Goal: Information Seeking & Learning: Learn about a topic

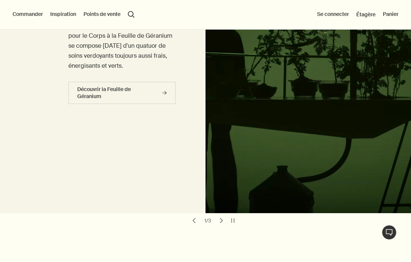
scroll to position [144, 0]
click at [170, 92] on link "Découvrir la Feuille de Géranium rightArrow" at bounding box center [122, 93] width 108 height 22
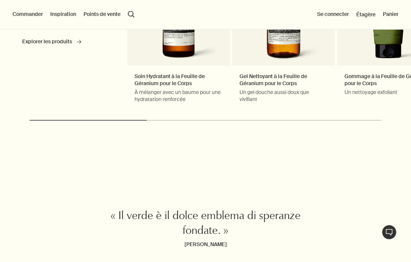
scroll to position [1888, 0]
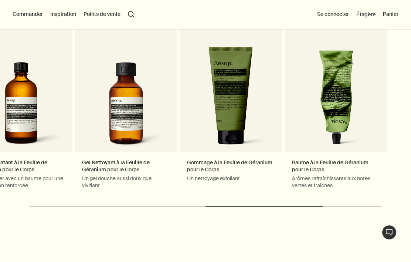
scroll to position [1808, 0]
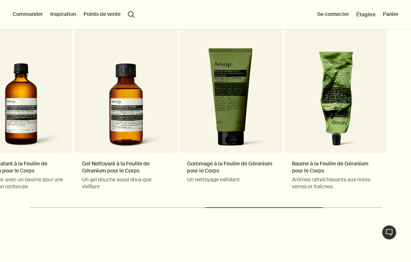
click at [366, 11] on span "Étagère" at bounding box center [365, 14] width 19 height 7
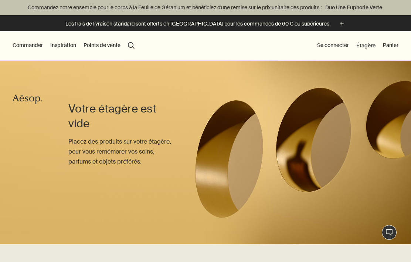
click at [30, 48] on button "Commander" at bounding box center [28, 45] width 30 height 7
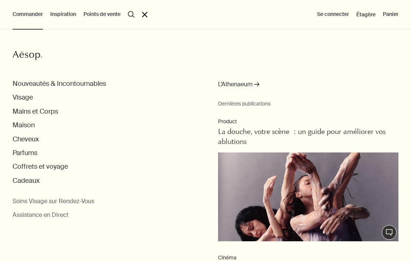
click at [95, 84] on button "Nouveautés & Incontournables" at bounding box center [59, 83] width 93 height 8
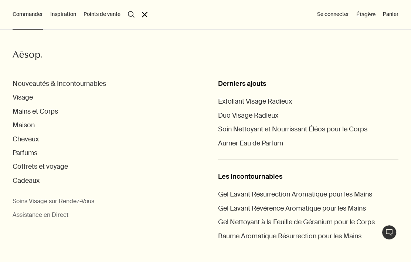
click at [31, 97] on button "Visage" at bounding box center [23, 97] width 20 height 8
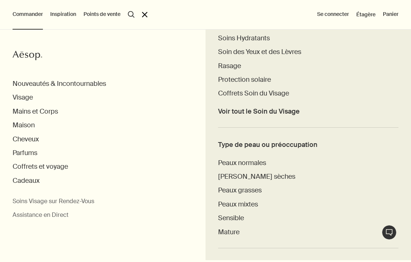
scroll to position [246, 0]
click at [252, 174] on span "Peaux sèches" at bounding box center [256, 175] width 77 height 9
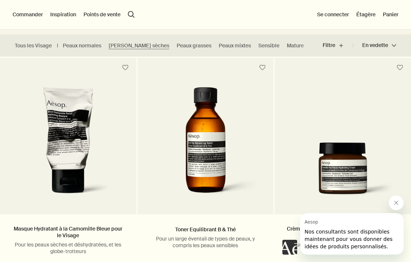
scroll to position [201, 0]
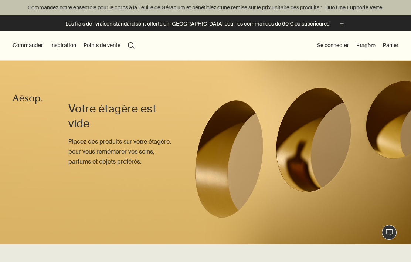
click at [33, 46] on button "Commander" at bounding box center [28, 45] width 30 height 7
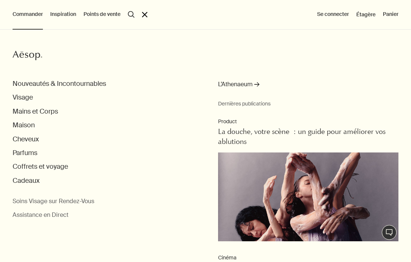
click at [28, 126] on button "Maison" at bounding box center [24, 125] width 22 height 8
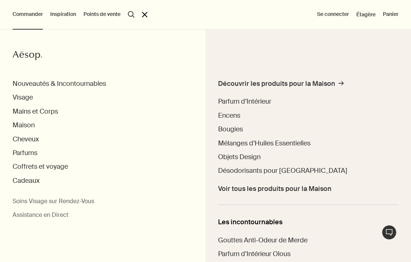
click at [307, 190] on span "Voir tous les produits pour la Maison" at bounding box center [274, 188] width 113 height 8
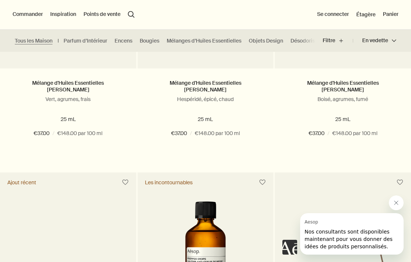
scroll to position [596, 0]
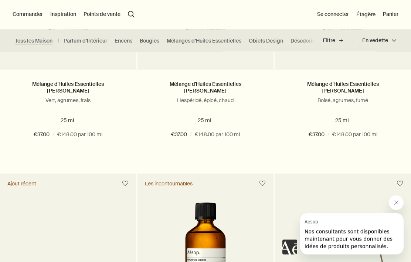
click at [92, 41] on link "Parfum d’Intérieur" at bounding box center [86, 40] width 44 height 7
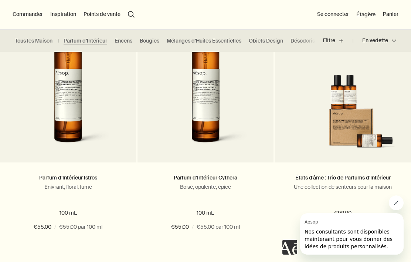
scroll to position [244, 0]
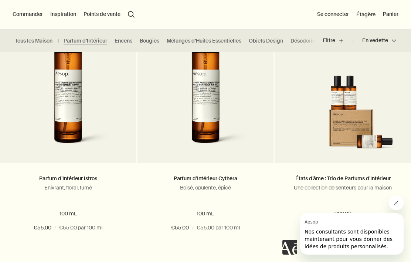
click at [129, 42] on link "Encens" at bounding box center [124, 40] width 18 height 7
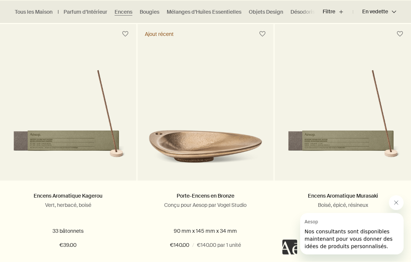
scroll to position [227, 0]
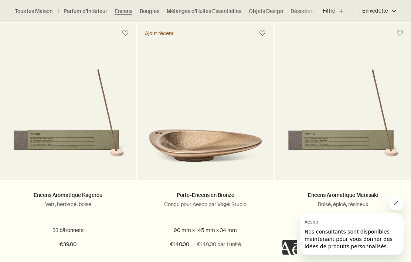
click at [95, 140] on img at bounding box center [68, 119] width 114 height 100
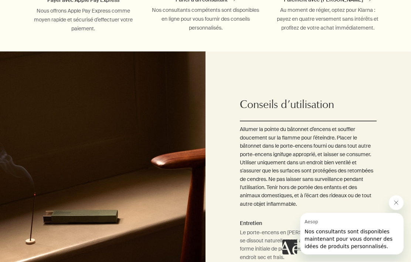
scroll to position [507, 0]
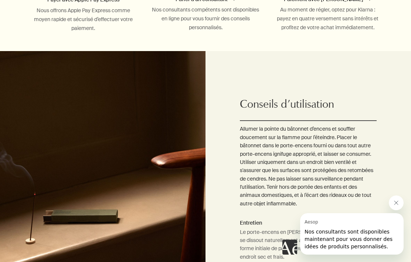
click at [375, 214] on div "Allumer la pointe du bâtonnet d’encens et souffler doucement sur la flamme pour…" at bounding box center [308, 193] width 137 height 146
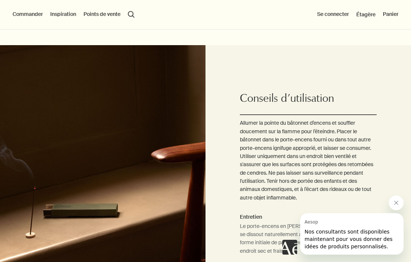
scroll to position [513, 0]
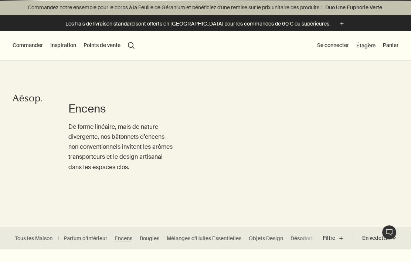
scroll to position [244, 0]
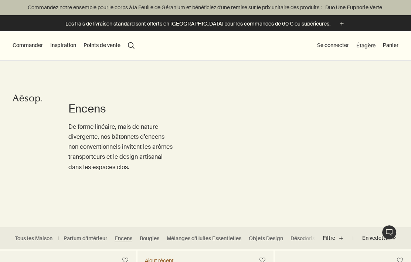
scroll to position [244, 0]
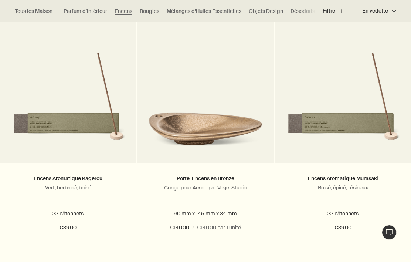
scroll to position [530, 0]
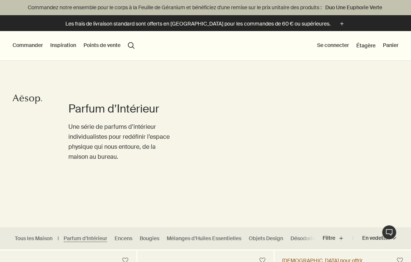
click at [48, 237] on link "Tous les Maison" at bounding box center [34, 238] width 38 height 7
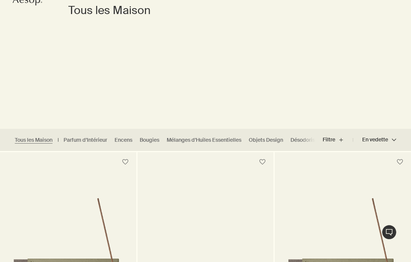
scroll to position [98, 0]
click at [218, 140] on link "Mélanges d’Huiles Essentielles" at bounding box center [204, 139] width 75 height 7
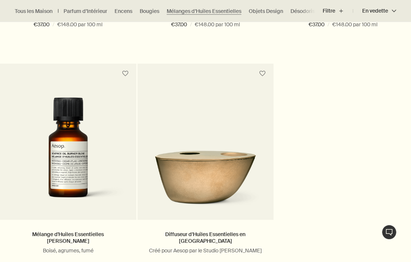
scroll to position [446, 0]
click at [229, 188] on img at bounding box center [206, 173] width 114 height 69
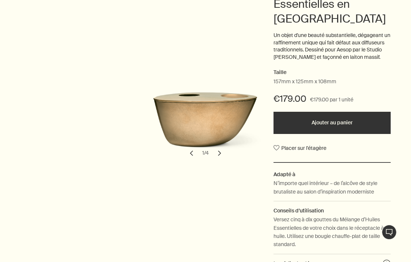
scroll to position [143, 0]
click at [227, 149] on button "chevron" at bounding box center [219, 153] width 16 height 16
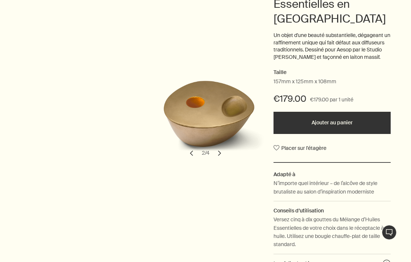
click at [225, 147] on button "chevron" at bounding box center [219, 153] width 16 height 16
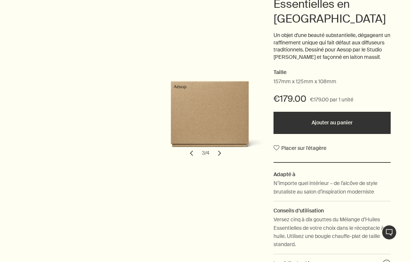
click at [219, 152] on button "chevron" at bounding box center [219, 153] width 16 height 16
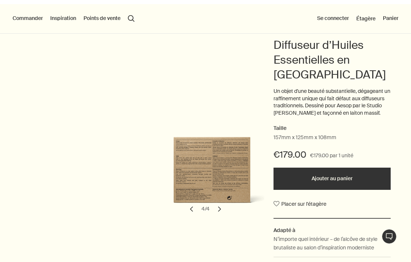
scroll to position [0, 0]
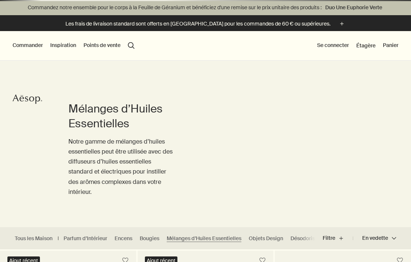
scroll to position [130, 0]
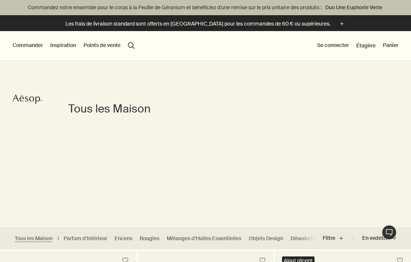
click at [31, 45] on button "Commander" at bounding box center [28, 45] width 30 height 7
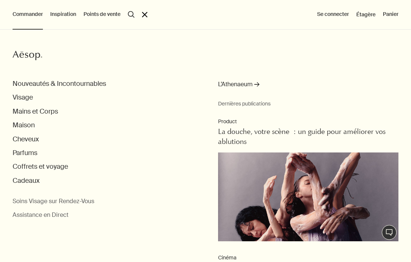
click at [32, 154] on button "Parfums" at bounding box center [25, 153] width 25 height 8
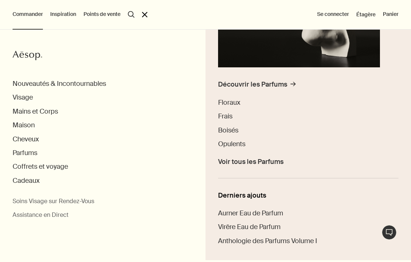
scroll to position [139, 0]
click at [234, 103] on span "Floraux" at bounding box center [229, 102] width 22 height 9
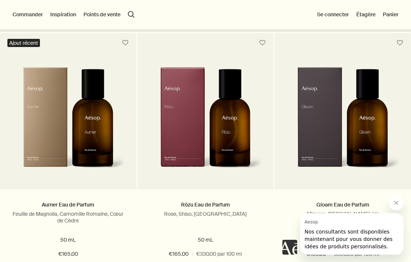
scroll to position [217, 0]
